Goal: Transaction & Acquisition: Purchase product/service

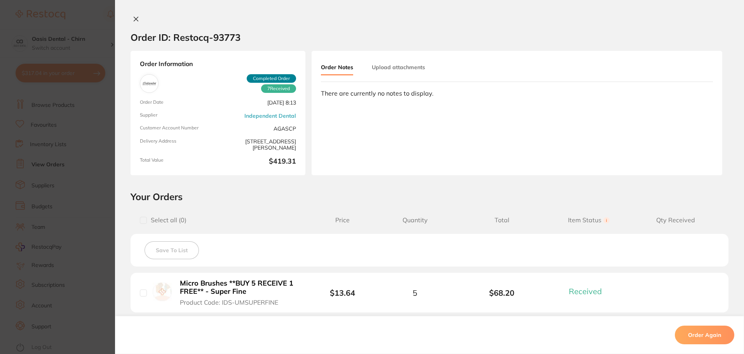
click at [135, 20] on icon at bounding box center [136, 19] width 4 height 4
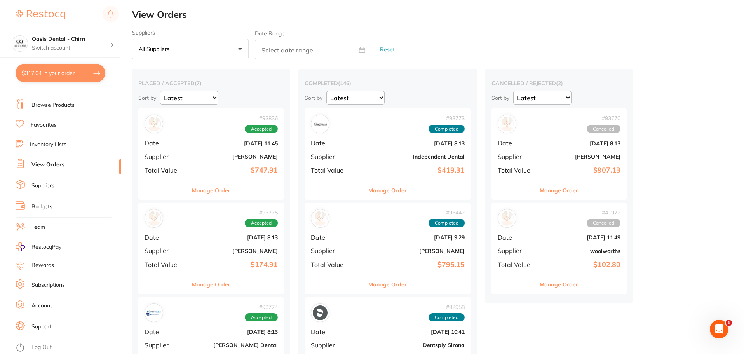
click at [56, 162] on link "View Orders" at bounding box center [47, 165] width 33 height 8
click at [253, 169] on b "$747.91" at bounding box center [235, 170] width 85 height 8
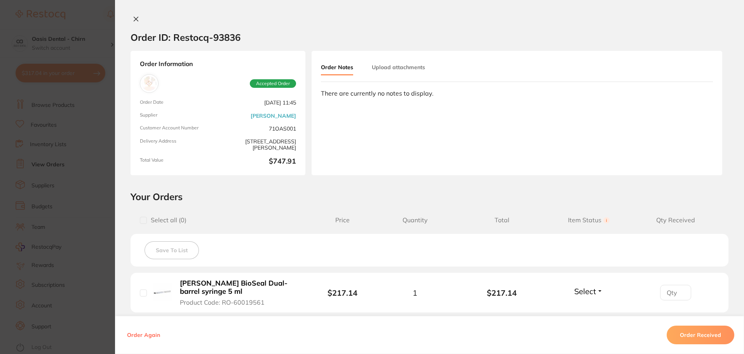
click at [134, 16] on icon at bounding box center [136, 19] width 6 height 6
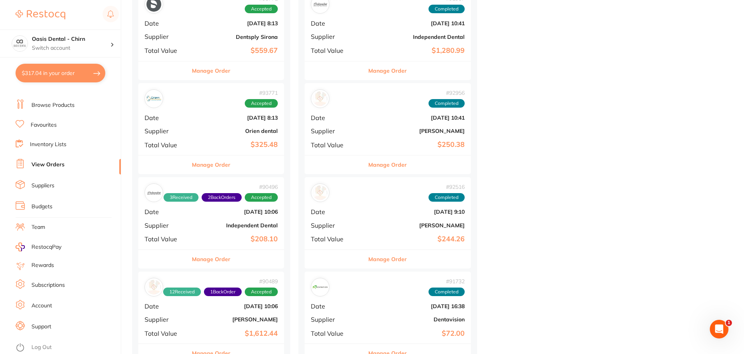
scroll to position [427, 0]
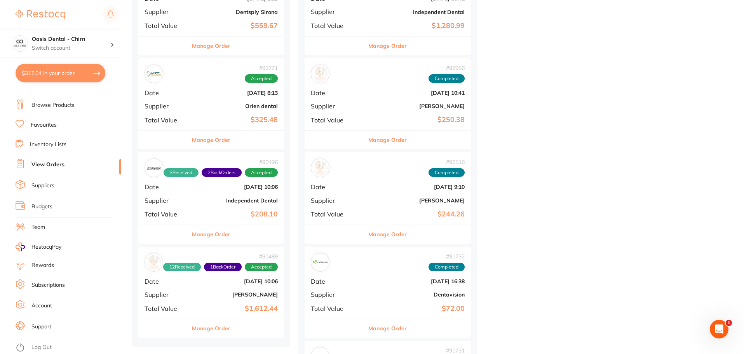
click at [232, 297] on b "[PERSON_NAME]" at bounding box center [235, 294] width 85 height 6
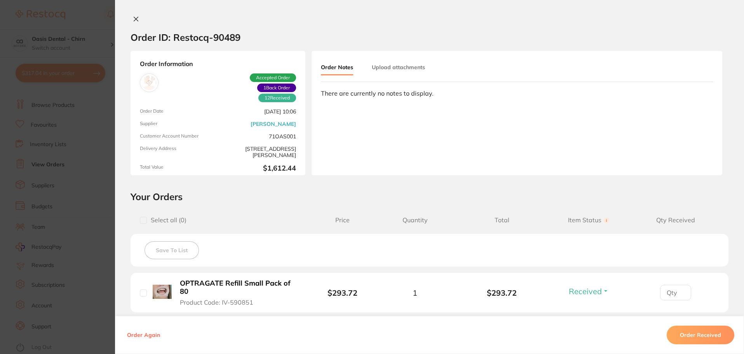
click at [133, 18] on icon at bounding box center [136, 19] width 6 height 6
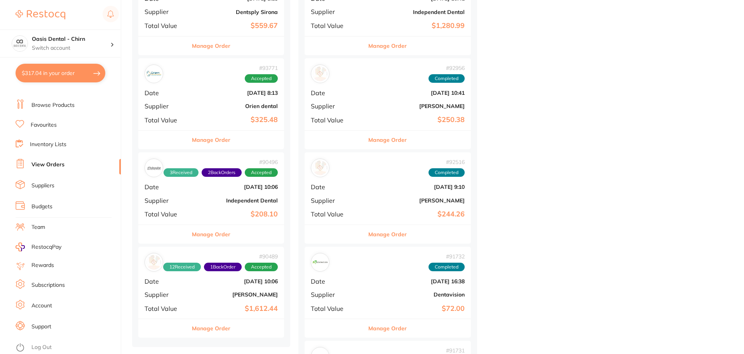
click at [61, 71] on button "$317.04 in your order" at bounding box center [61, 73] width 90 height 19
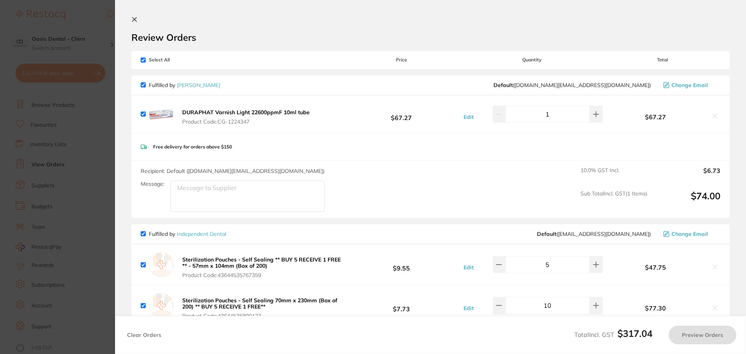
checkbox input "true"
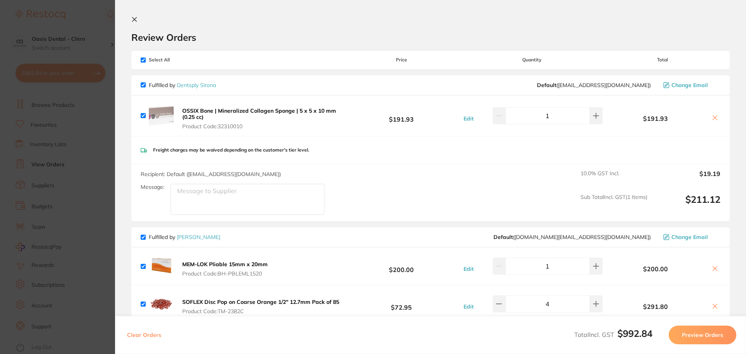
click at [129, 20] on section "Review Orders Your orders are being processed and we will notify you once we ha…" at bounding box center [430, 177] width 631 height 354
click at [133, 20] on icon at bounding box center [134, 19] width 4 height 4
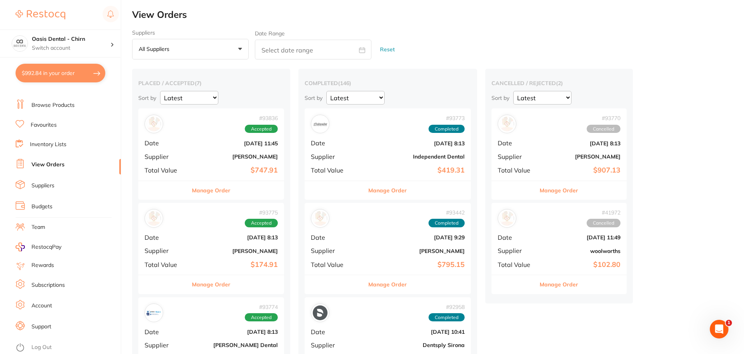
click at [73, 105] on link "Browse Products" at bounding box center [52, 105] width 43 height 8
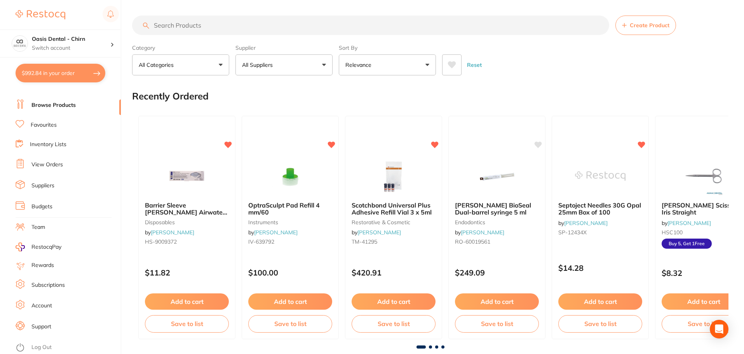
click at [217, 24] on input "search" at bounding box center [370, 25] width 477 height 19
type input "black tips"
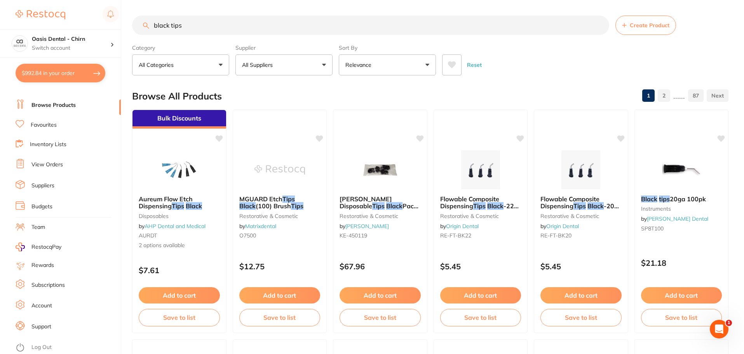
click at [263, 62] on p "All Suppliers" at bounding box center [259, 65] width 34 height 8
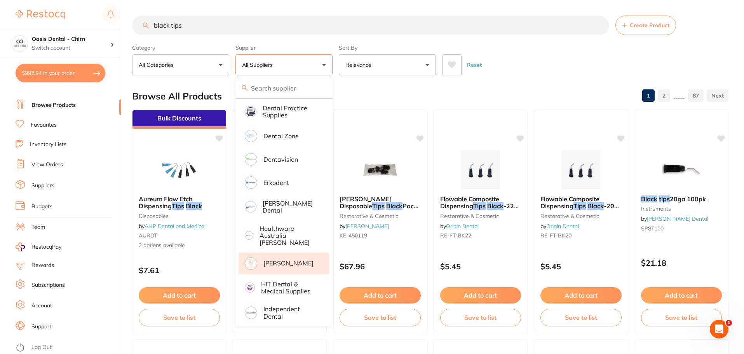
click at [296, 259] on p "[PERSON_NAME]" at bounding box center [288, 262] width 50 height 7
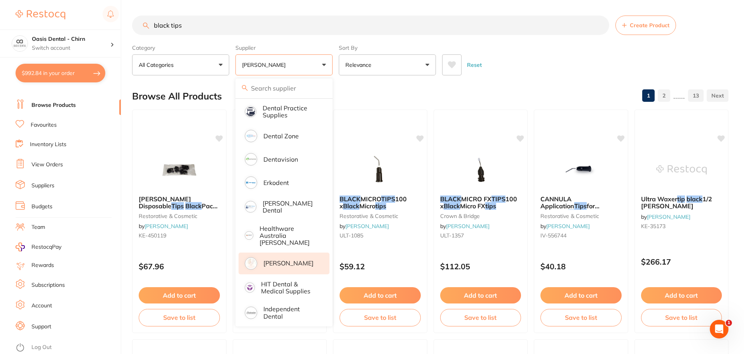
click at [534, 63] on div "Reset" at bounding box center [582, 61] width 280 height 27
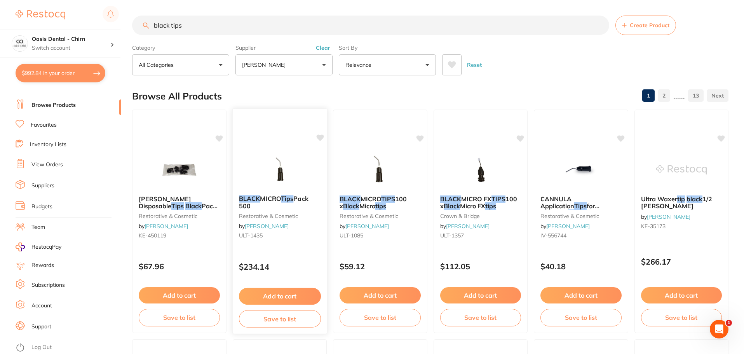
click at [296, 295] on button "Add to cart" at bounding box center [279, 296] width 82 height 17
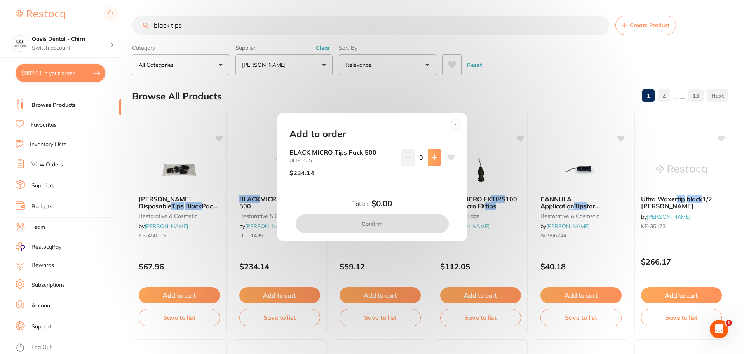
click at [433, 155] on icon at bounding box center [434, 157] width 6 height 6
type input "1"
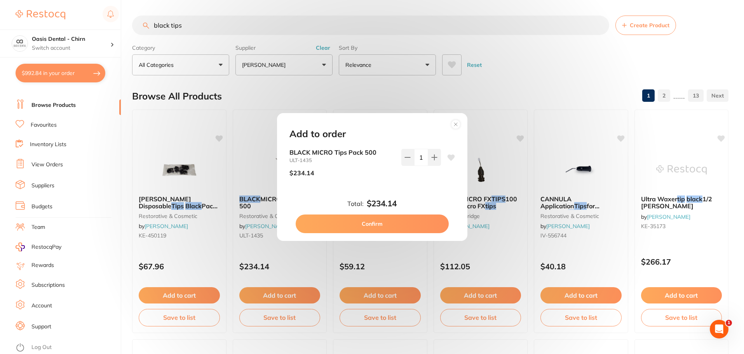
click at [388, 223] on button "Confirm" at bounding box center [372, 223] width 153 height 19
checkbox input "false"
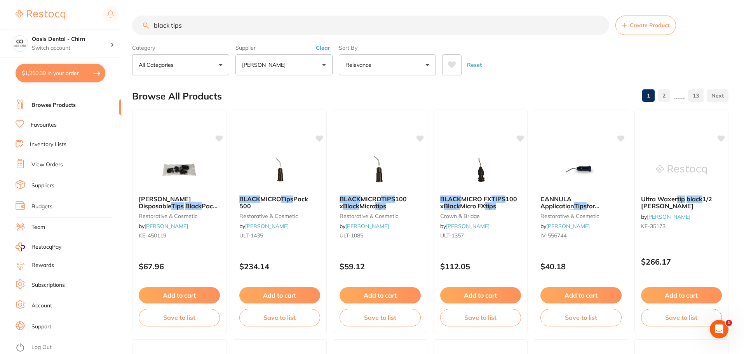
click at [197, 26] on input "black tips" at bounding box center [370, 25] width 477 height 19
type input "b"
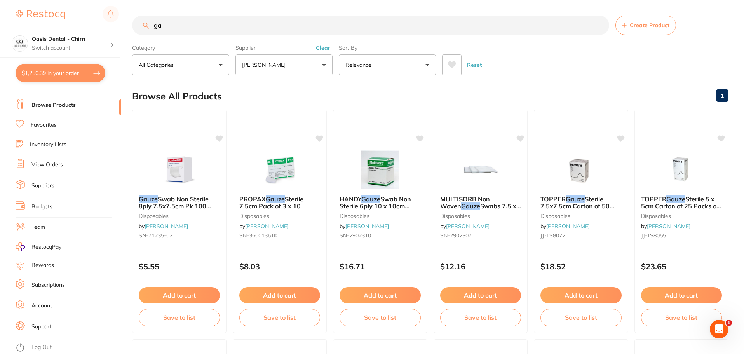
type input "g"
type input "gauze"
click at [273, 68] on p "[PERSON_NAME]" at bounding box center [265, 65] width 47 height 8
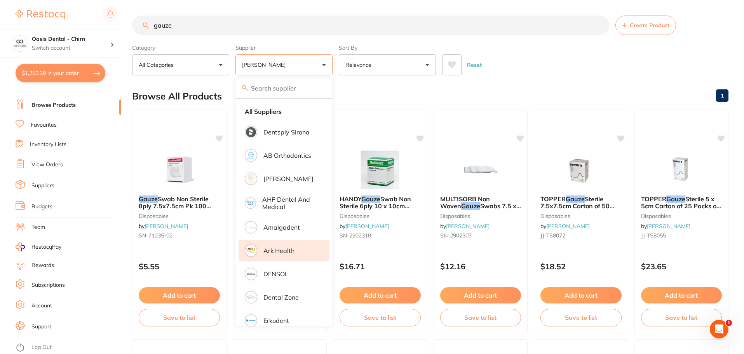
scroll to position [78, 0]
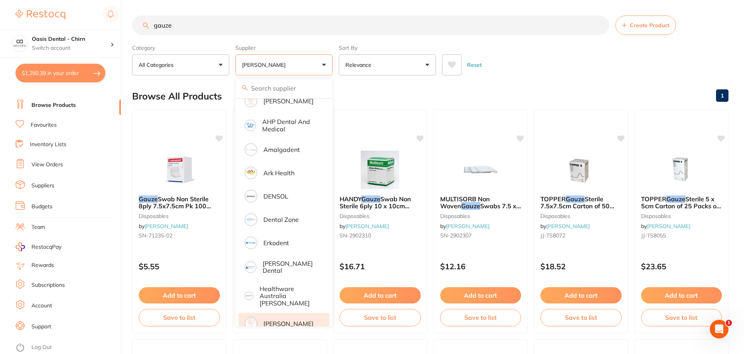
click at [298, 320] on p "[PERSON_NAME]" at bounding box center [288, 323] width 50 height 7
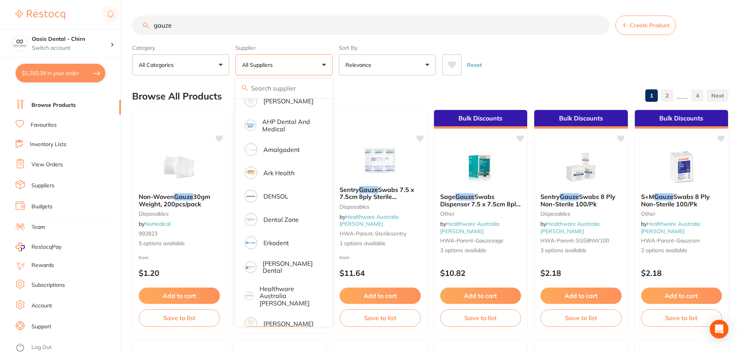
click at [279, 68] on button "All Suppliers" at bounding box center [283, 64] width 97 height 21
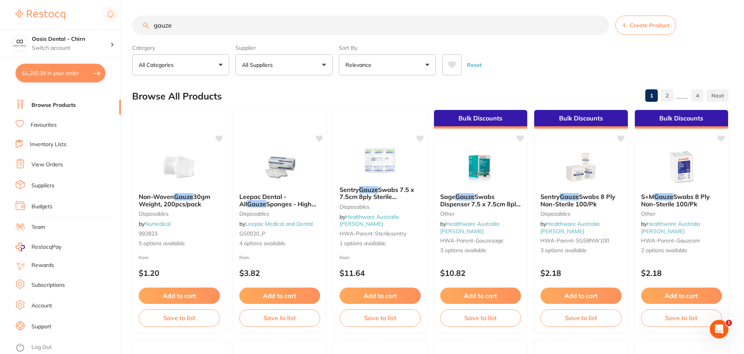
scroll to position [0, 0]
click at [290, 68] on button "All Suppliers" at bounding box center [283, 64] width 97 height 21
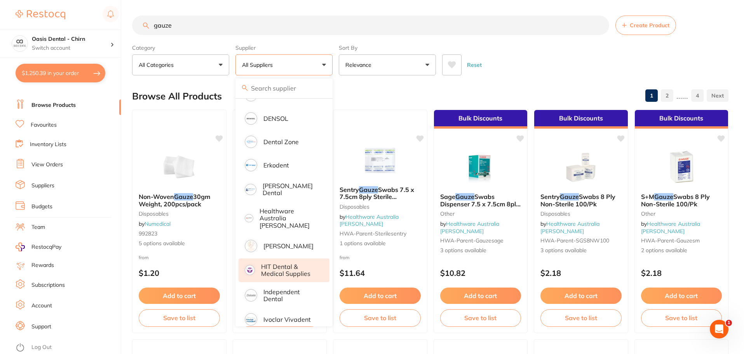
scroll to position [194, 0]
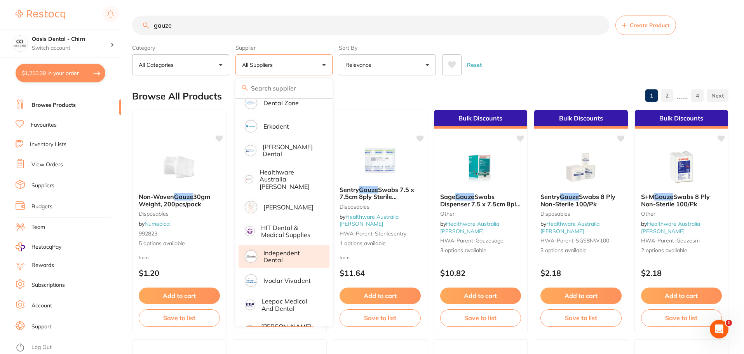
click at [285, 249] on p "Independent Dental" at bounding box center [290, 256] width 55 height 14
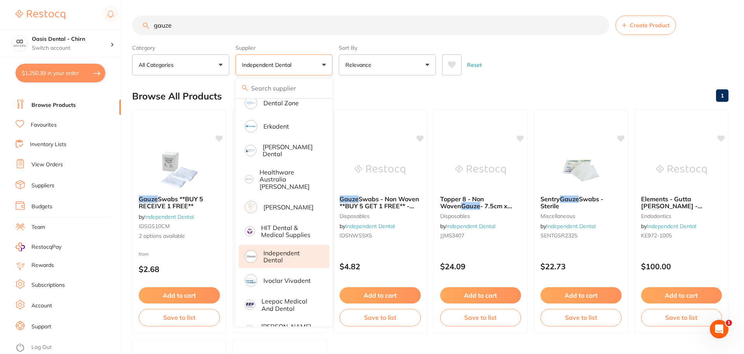
scroll to position [0, 0]
click at [543, 72] on div "Reset" at bounding box center [582, 61] width 280 height 27
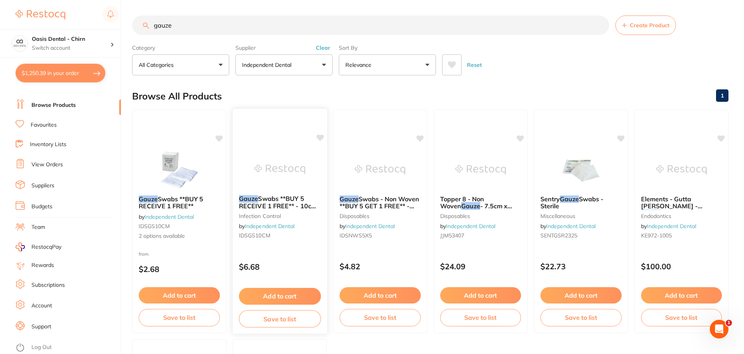
click at [300, 165] on img at bounding box center [279, 169] width 51 height 39
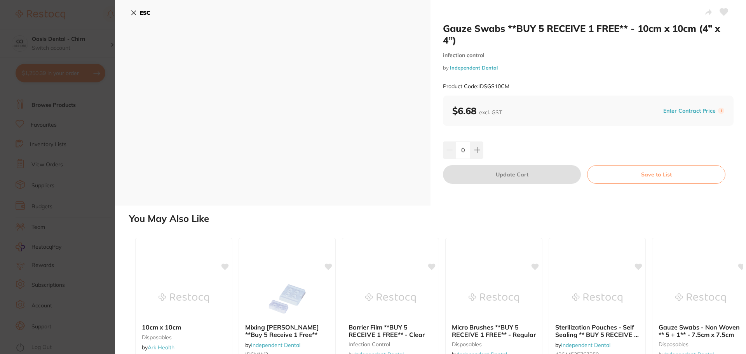
click at [136, 11] on icon at bounding box center [134, 13] width 6 height 6
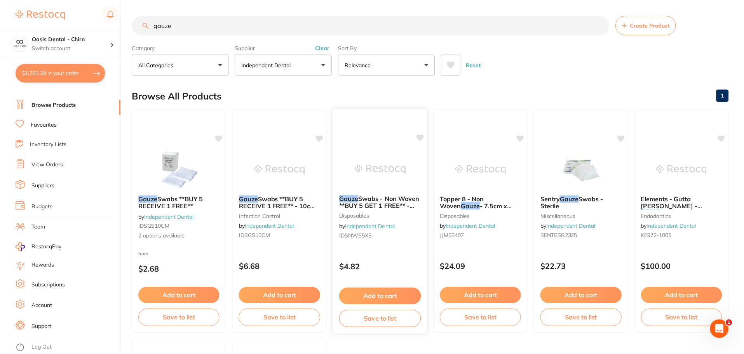
scroll to position [1, 0]
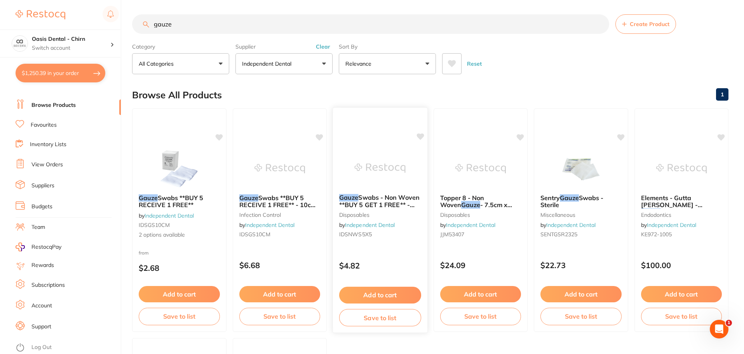
click at [394, 169] on img at bounding box center [380, 167] width 51 height 39
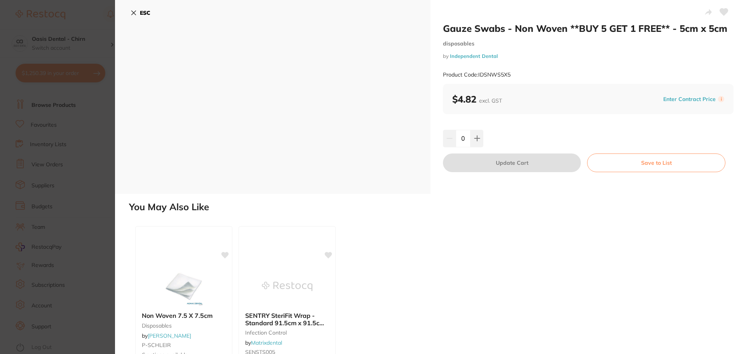
click at [144, 12] on b "ESC" at bounding box center [145, 12] width 10 height 7
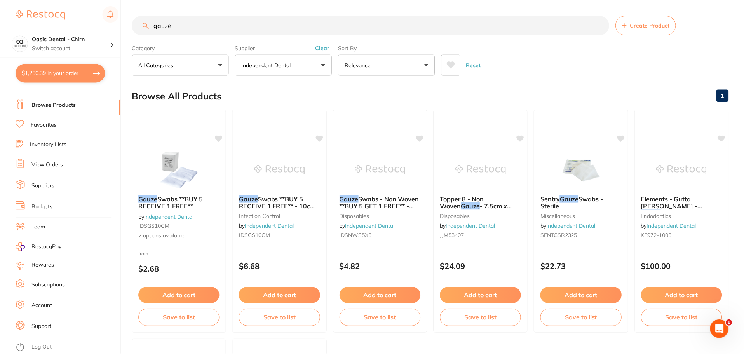
scroll to position [1, 0]
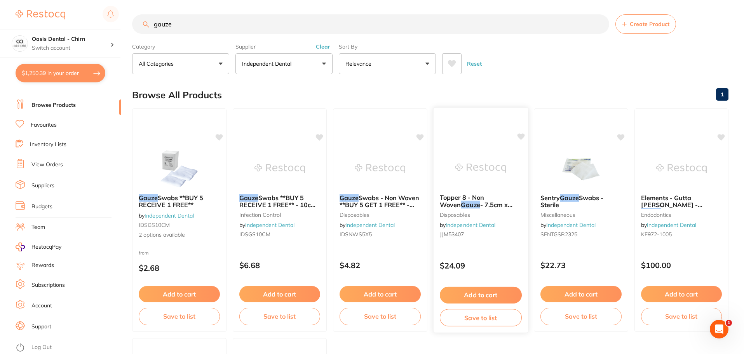
click at [496, 175] on img at bounding box center [480, 167] width 51 height 39
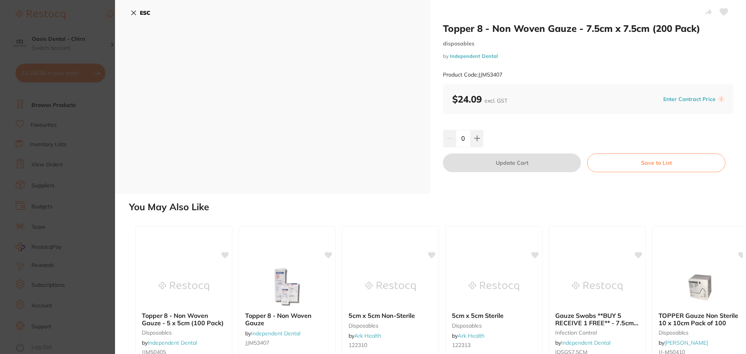
click at [136, 11] on icon at bounding box center [134, 13] width 6 height 6
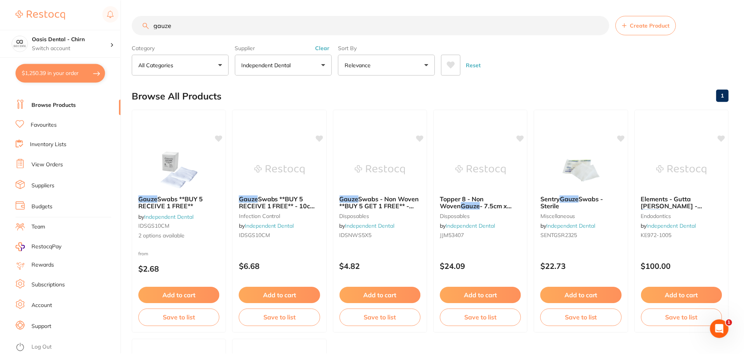
scroll to position [1, 0]
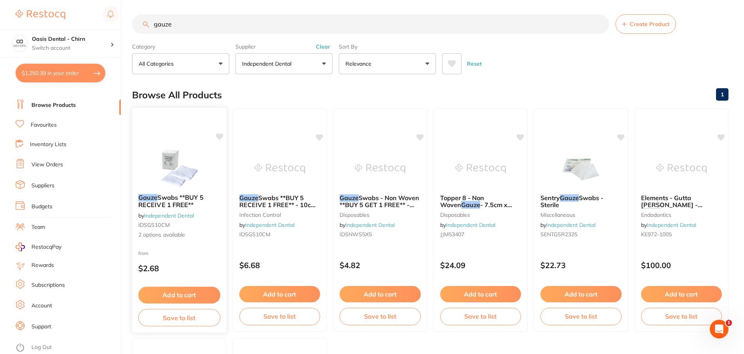
click at [183, 163] on img at bounding box center [179, 167] width 51 height 39
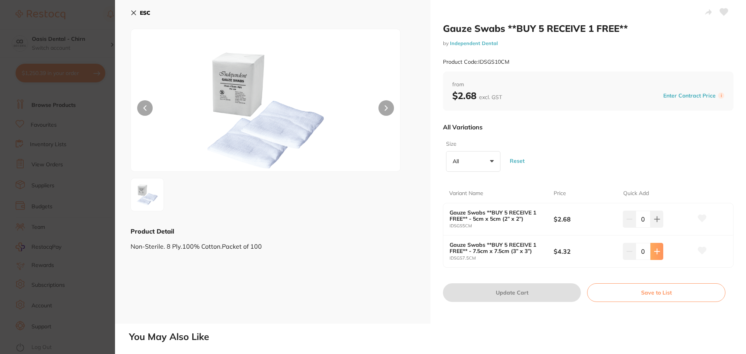
click at [654, 254] on button at bounding box center [656, 251] width 13 height 17
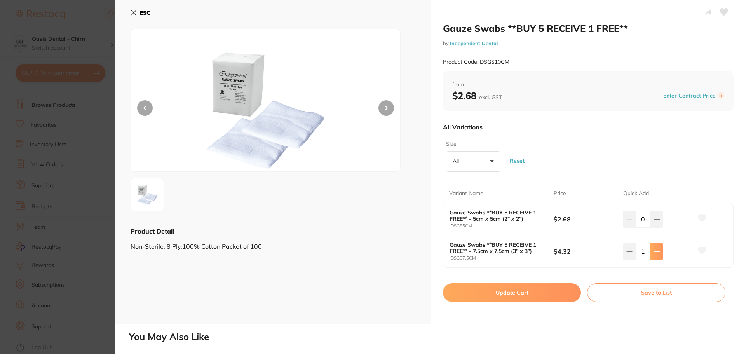
click at [654, 254] on button at bounding box center [656, 251] width 13 height 17
type input "5"
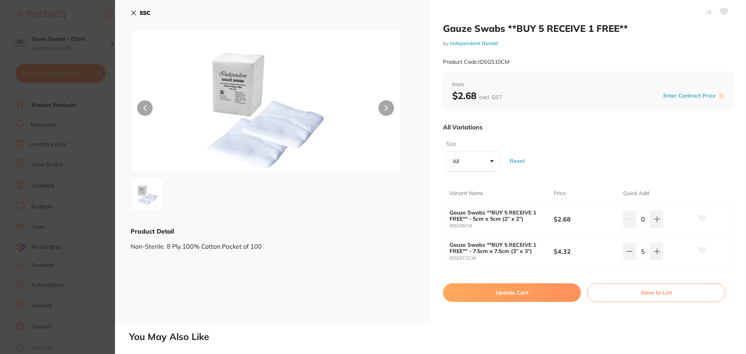
click at [543, 290] on button "Update Cart" at bounding box center [512, 292] width 138 height 19
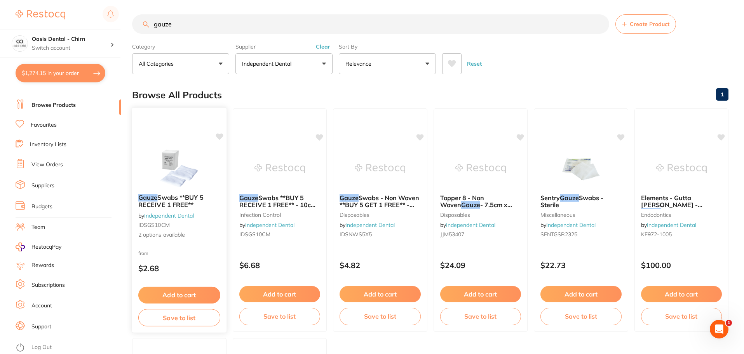
click at [187, 169] on img at bounding box center [179, 167] width 51 height 39
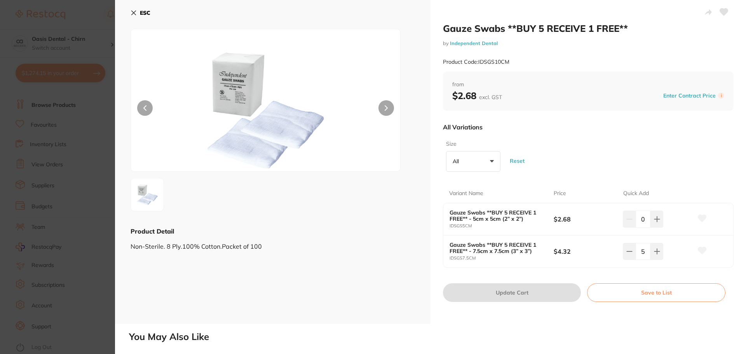
click at [136, 12] on icon at bounding box center [134, 13] width 6 height 6
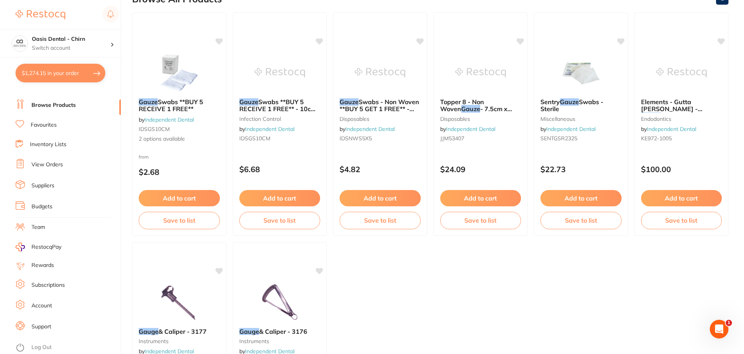
scroll to position [118, 0]
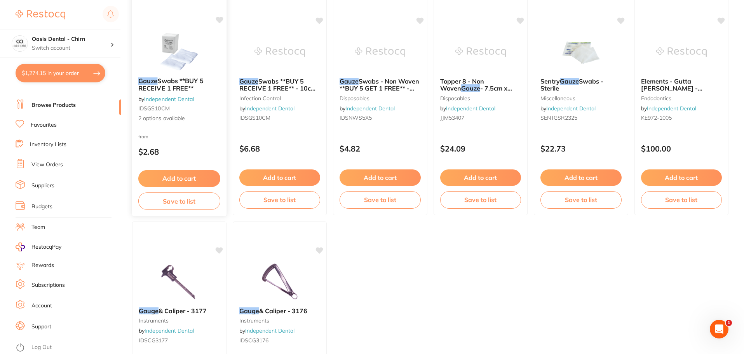
click at [184, 46] on img at bounding box center [179, 51] width 51 height 39
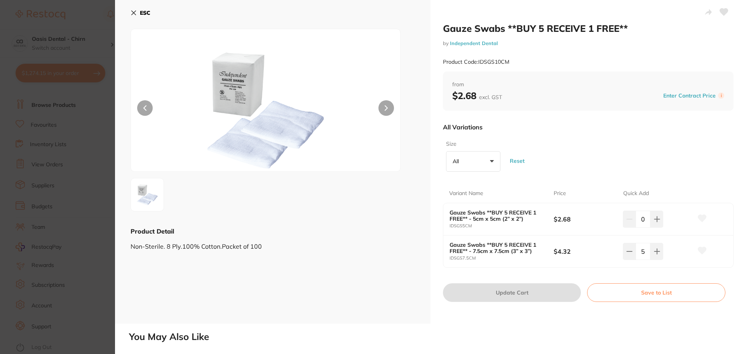
click at [701, 252] on icon at bounding box center [702, 250] width 8 height 7
click at [136, 12] on icon at bounding box center [134, 13] width 6 height 6
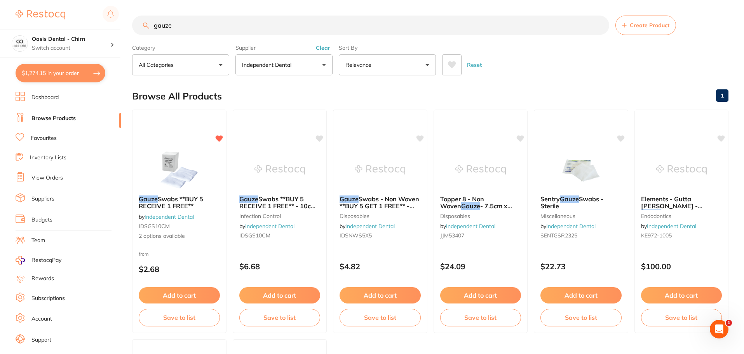
scroll to position [194, 0]
